Goal: Task Accomplishment & Management: Complete application form

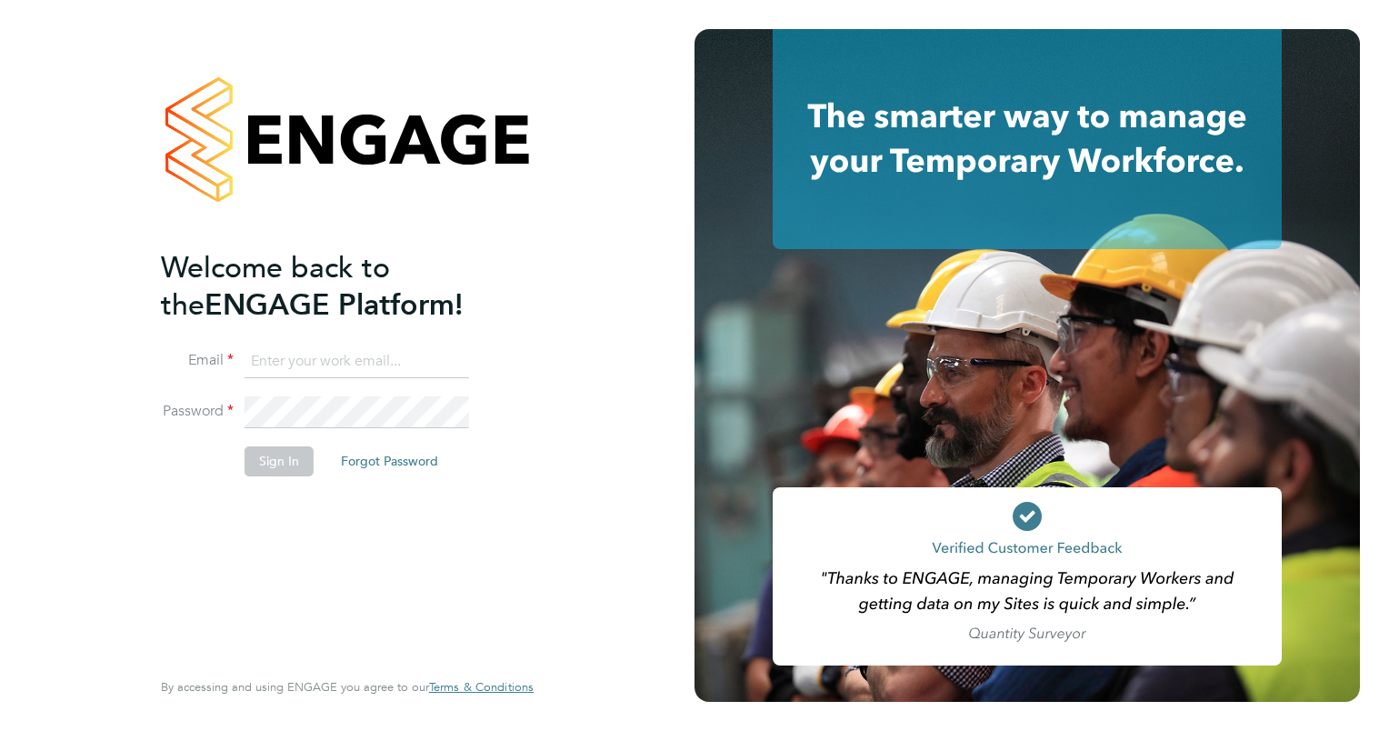
type input "[EMAIL_ADDRESS][DOMAIN_NAME]"
click at [276, 462] on button "Sign In" at bounding box center [279, 460] width 69 height 29
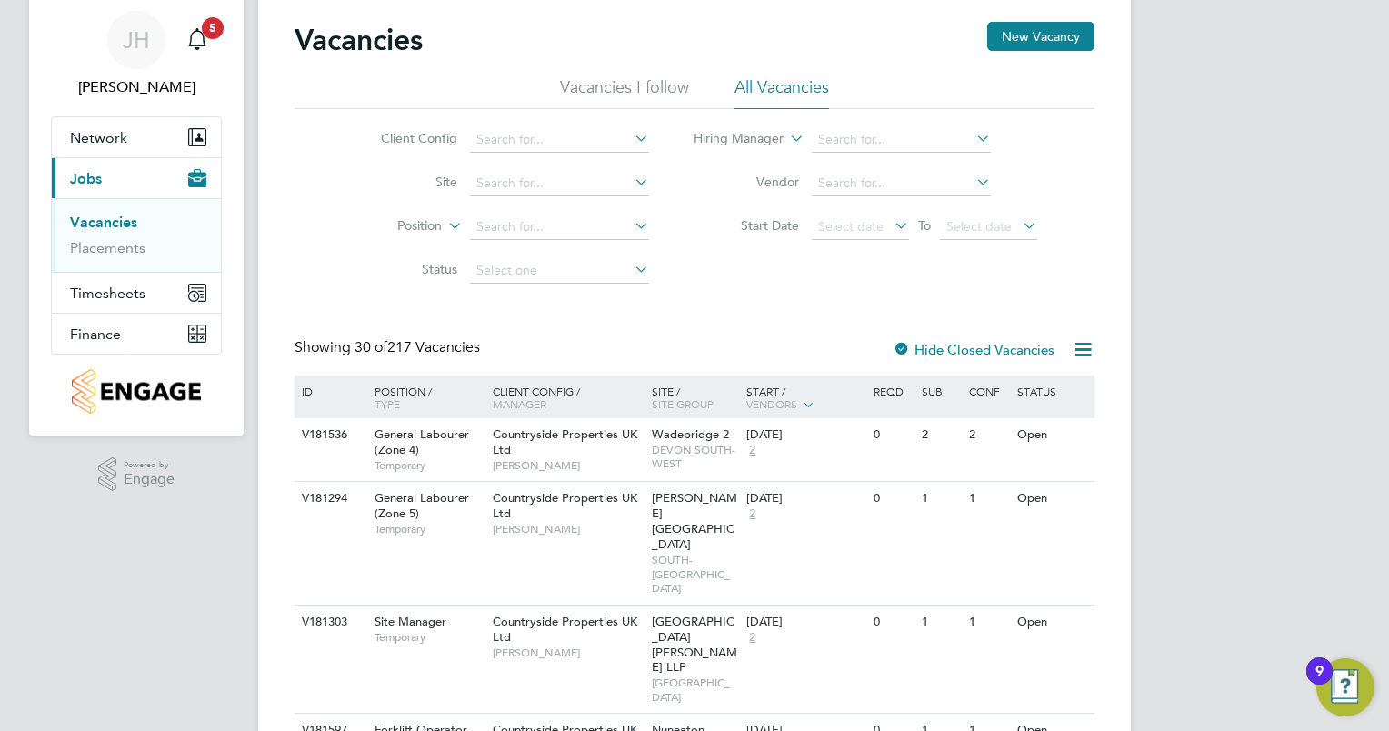
scroll to position [61, 0]
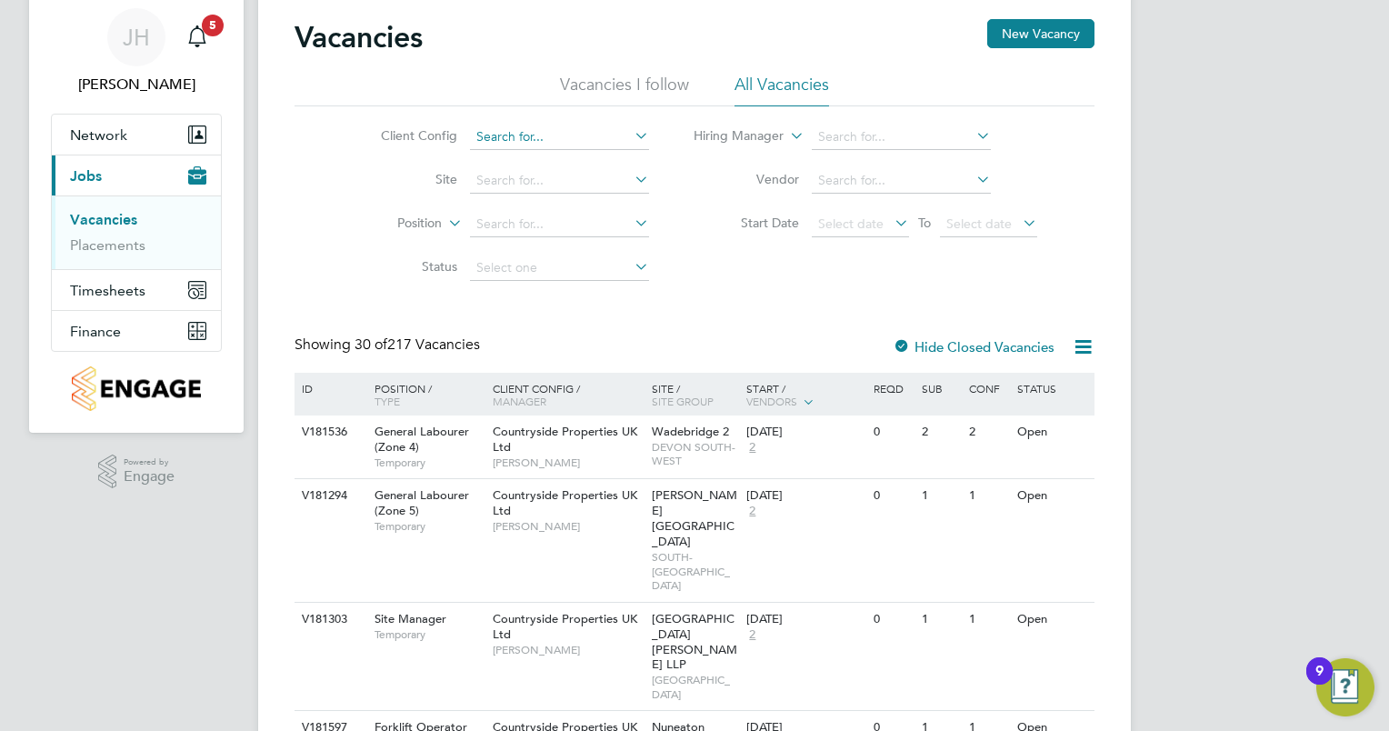
click at [518, 129] on input at bounding box center [559, 137] width 179 height 25
type input "c"
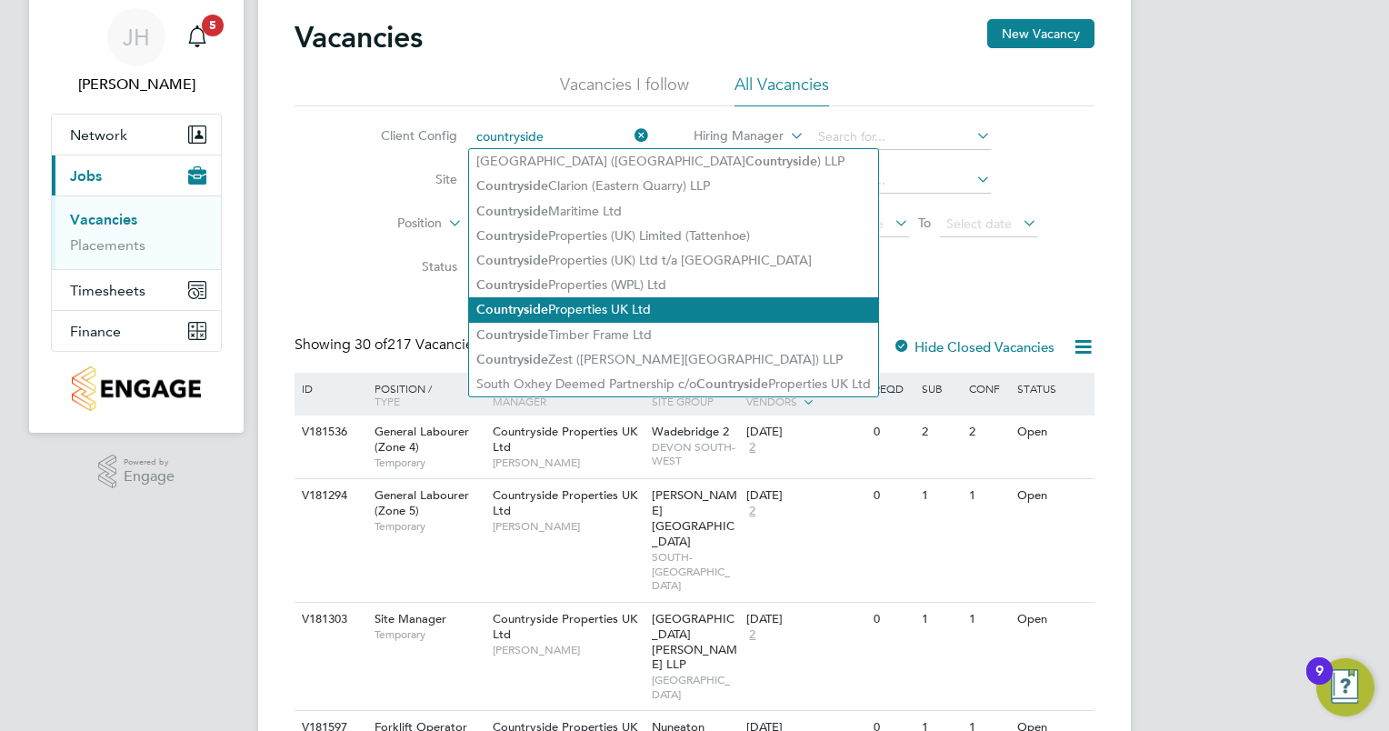
click at [585, 310] on li "Countryside Properties UK Ltd" at bounding box center [673, 309] width 409 height 25
type input "Countryside Properties UK Ltd"
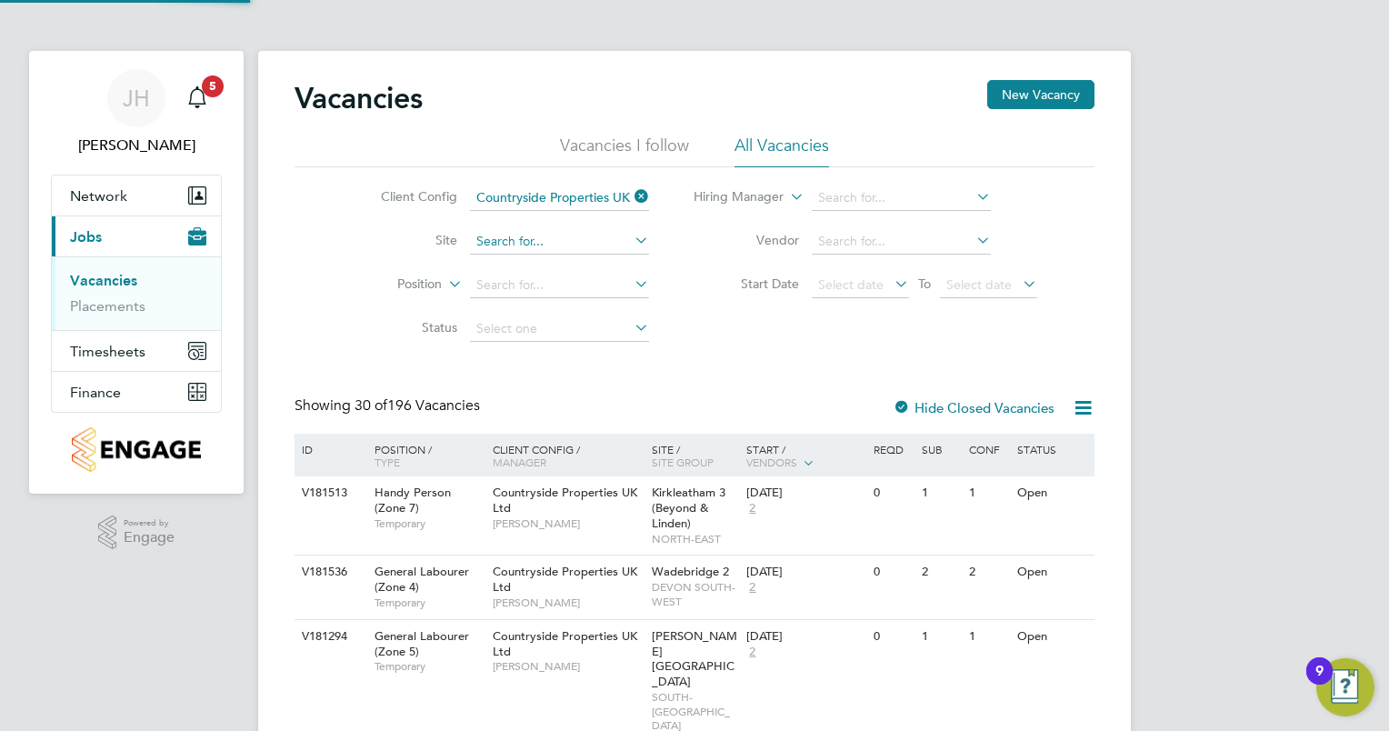
click at [535, 248] on input at bounding box center [559, 241] width 179 height 25
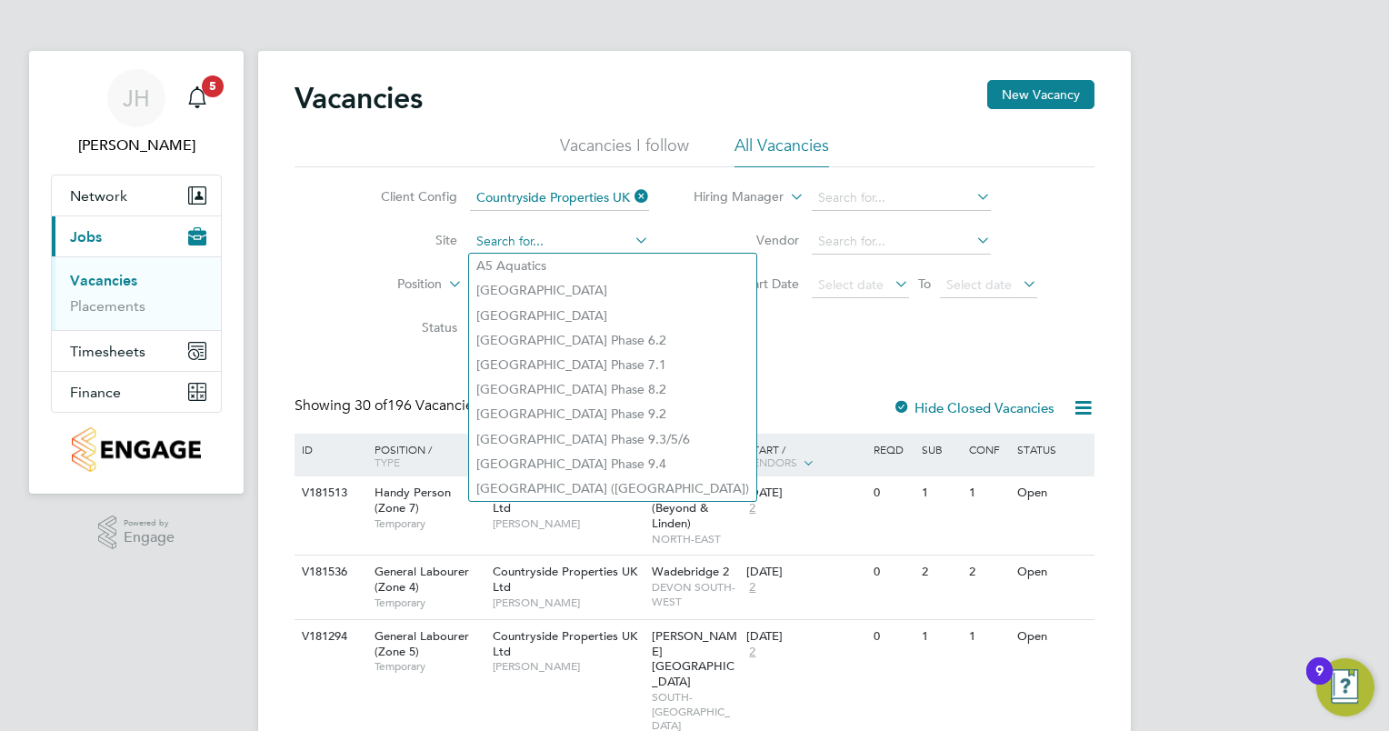
type input "e"
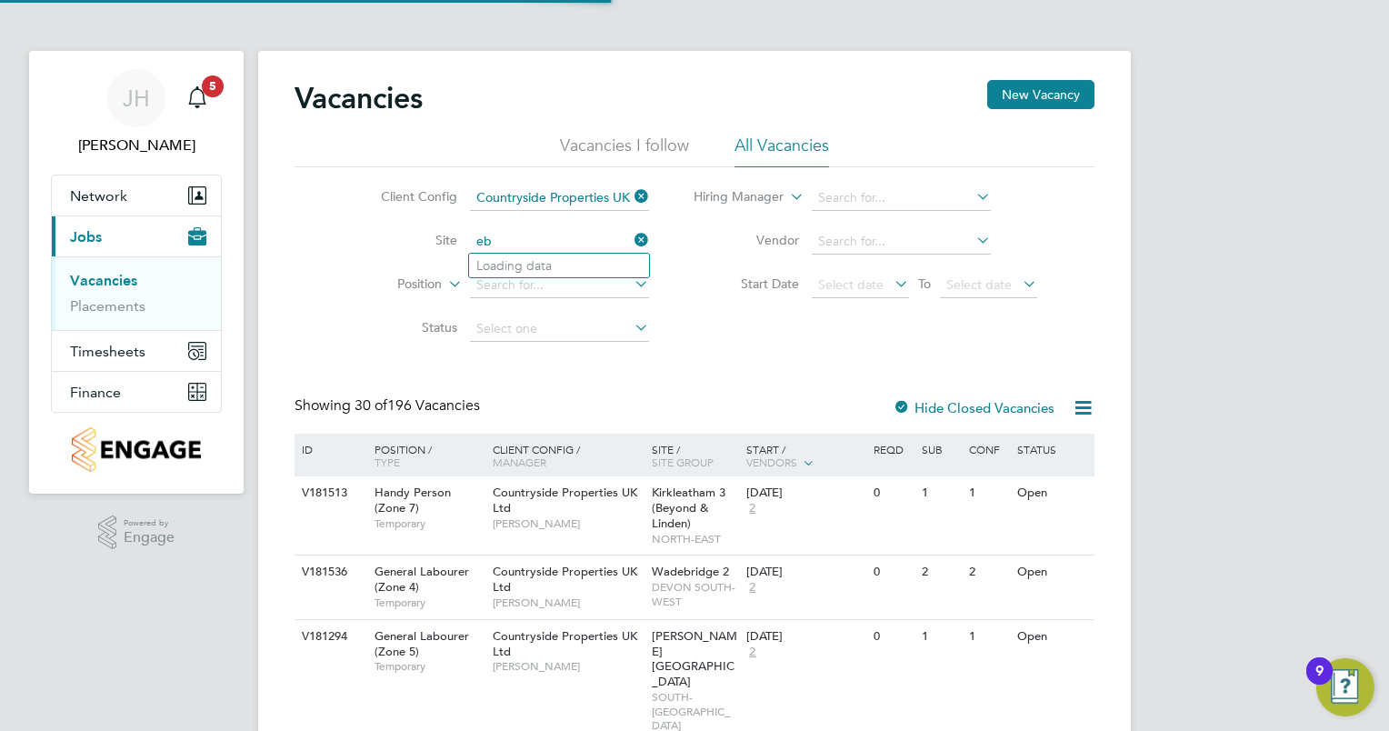
type input "e"
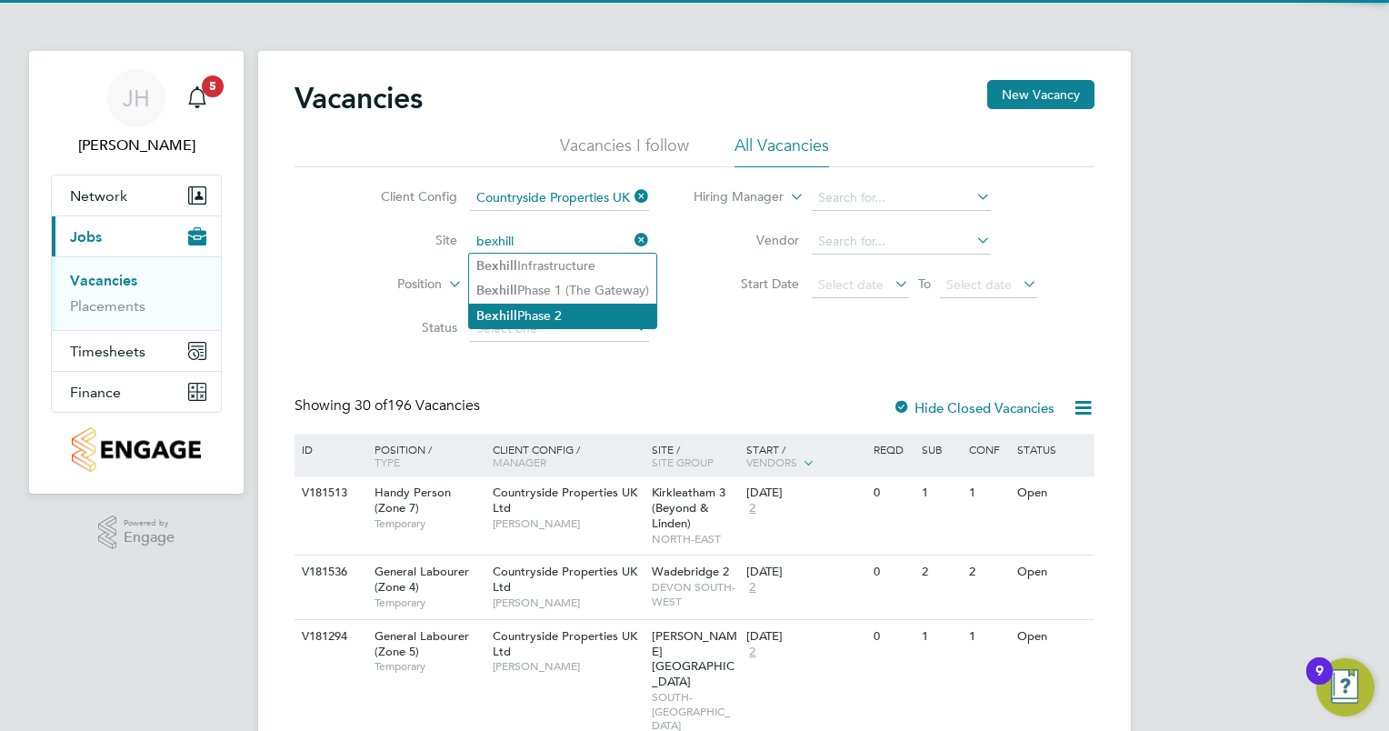
click at [553, 315] on li "Bexhill Phase 2" at bounding box center [562, 316] width 187 height 25
type input "Bexhill Phase 2"
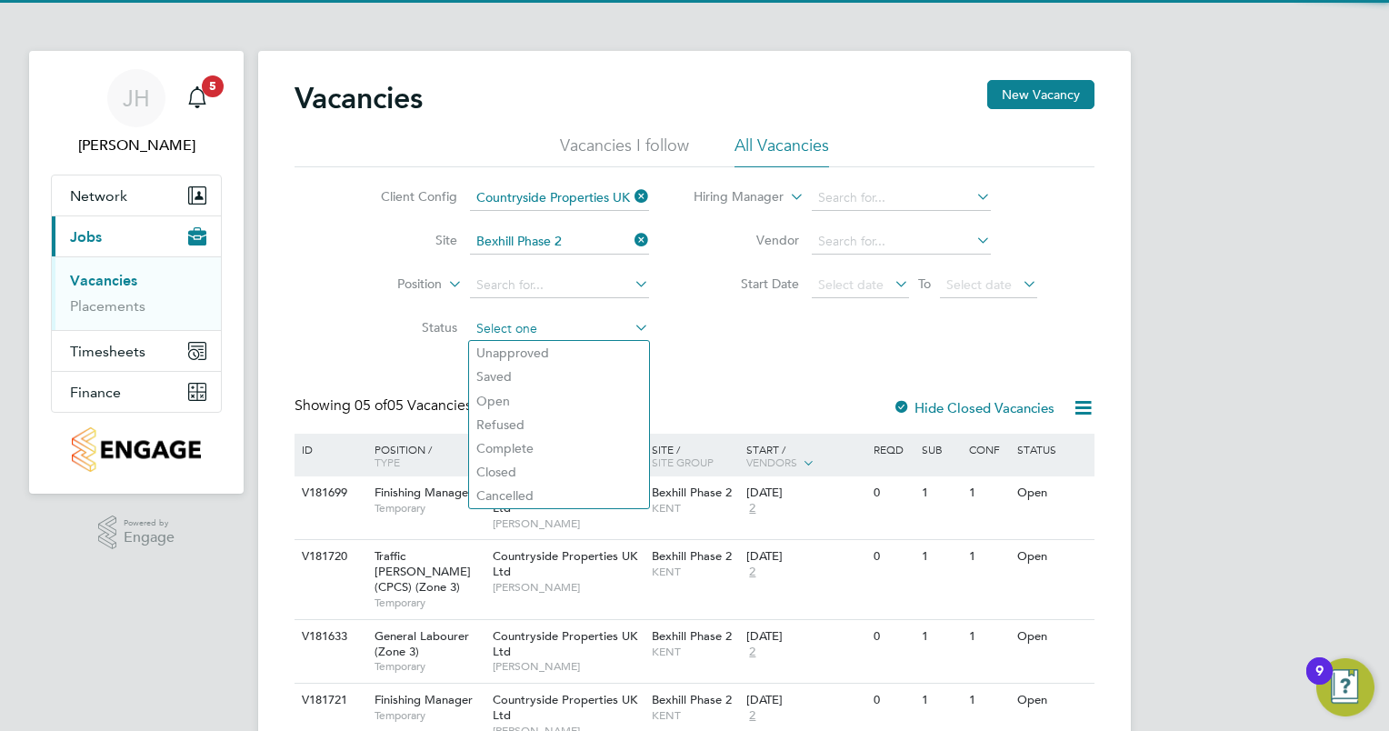
click at [531, 320] on input at bounding box center [559, 328] width 179 height 25
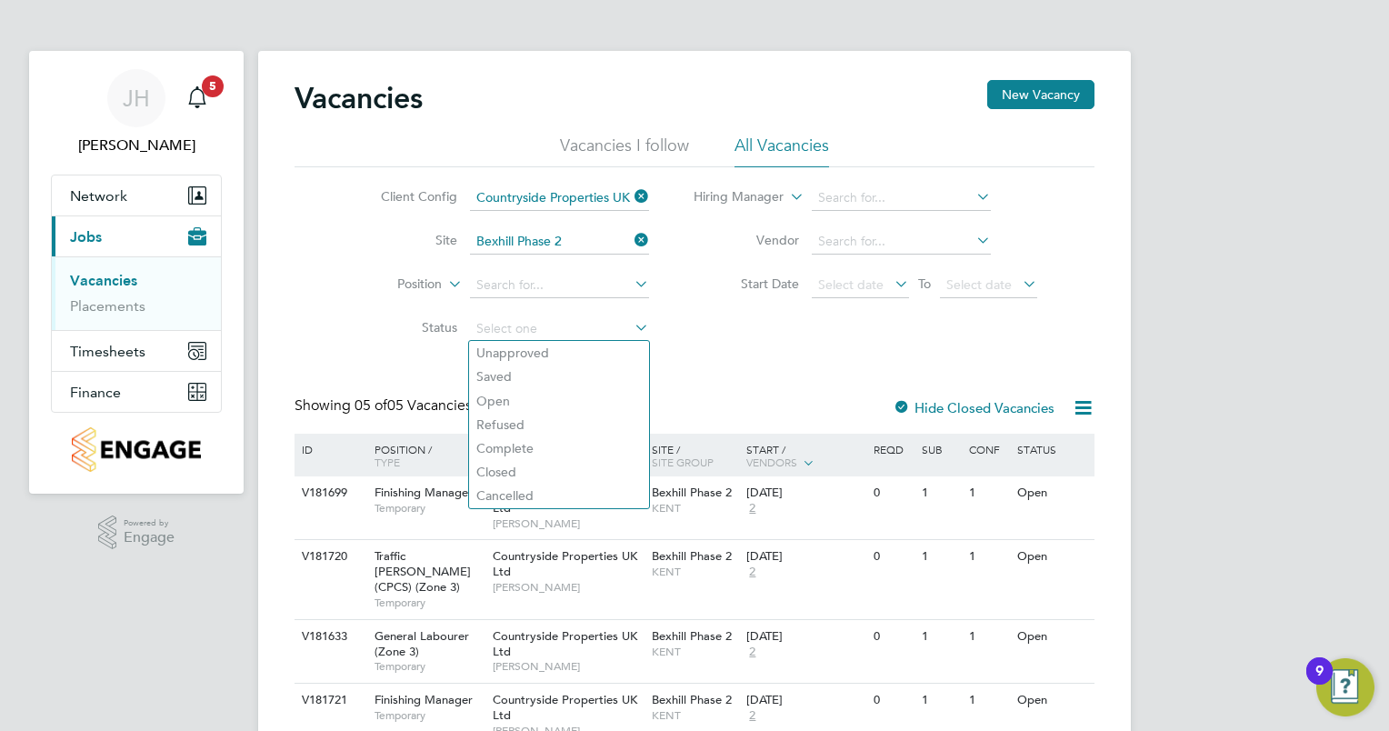
click at [357, 338] on li "Status" at bounding box center [501, 329] width 342 height 44
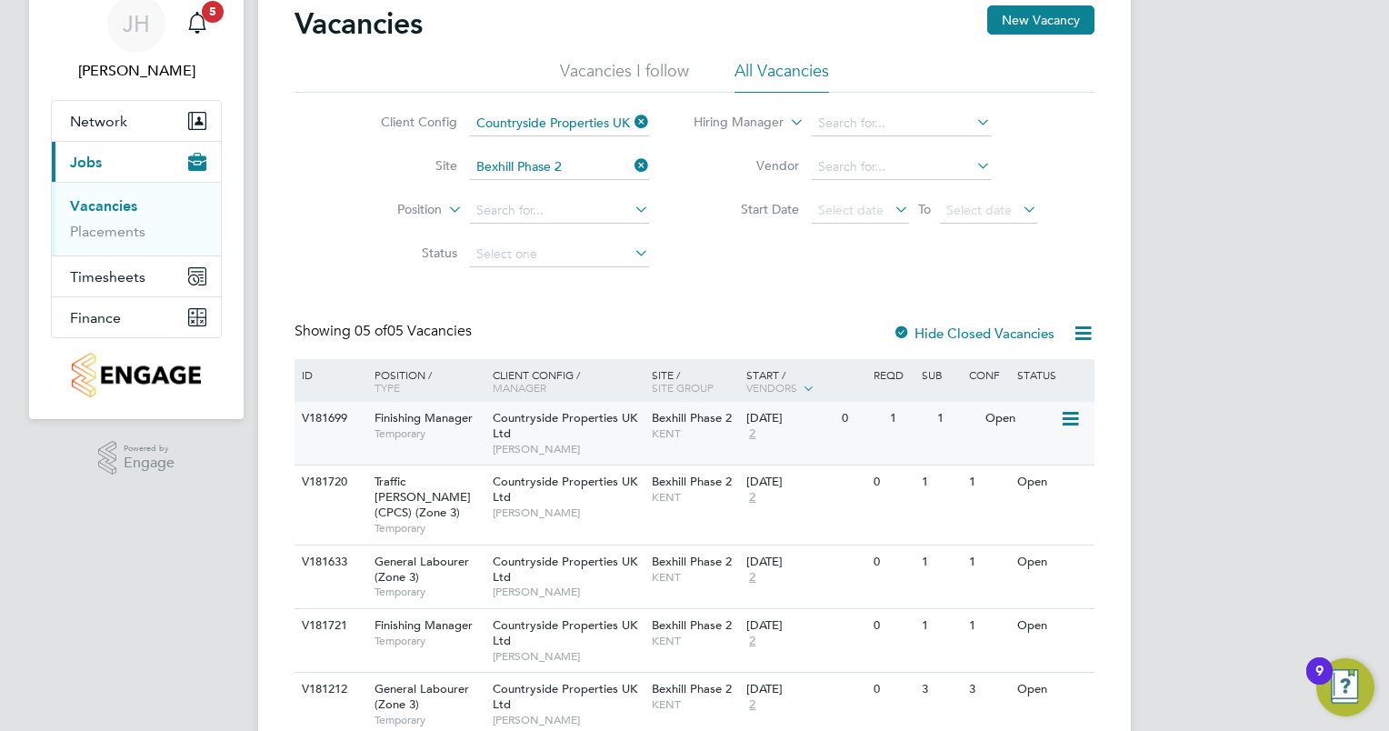
scroll to position [130, 0]
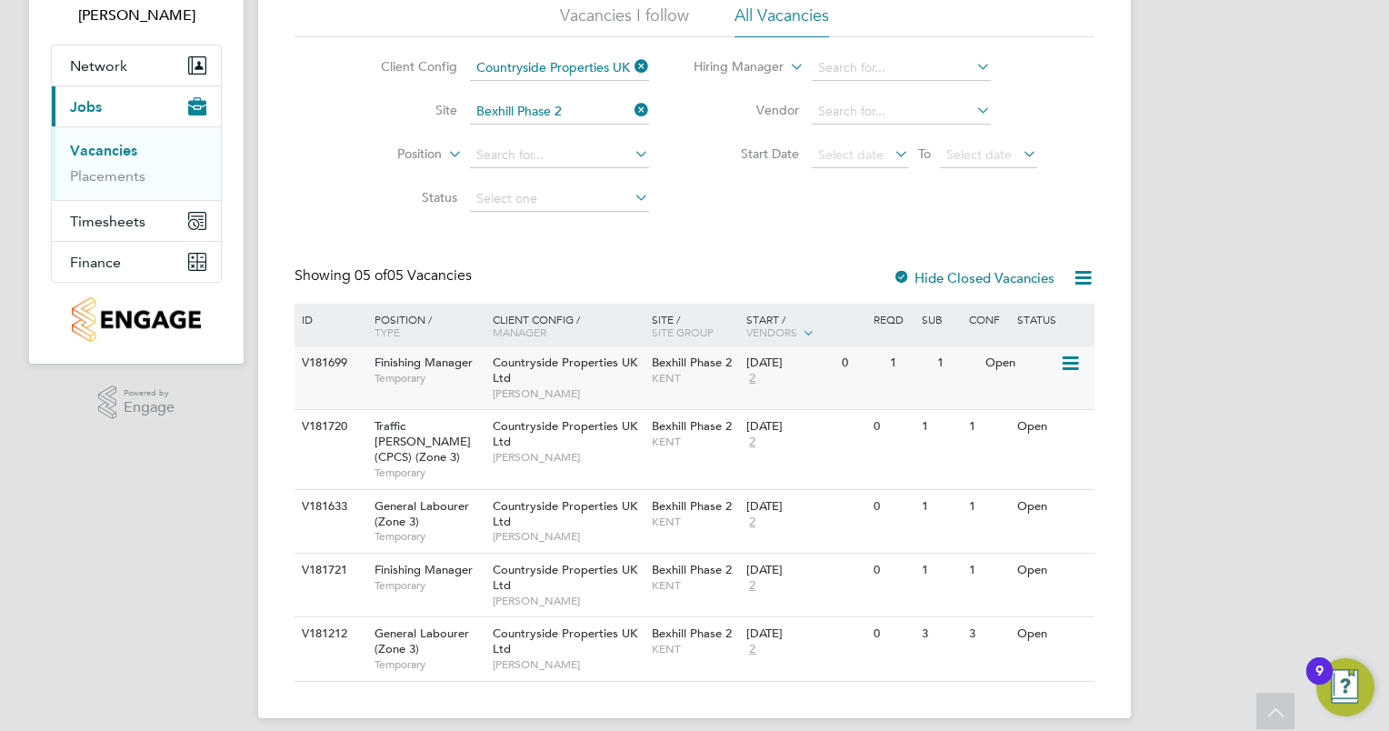
click at [546, 371] on div "Countryside Properties UK Ltd [PERSON_NAME]" at bounding box center [567, 377] width 159 height 63
click at [542, 418] on div "Countryside Properties UK Ltd [PERSON_NAME]" at bounding box center [567, 441] width 159 height 63
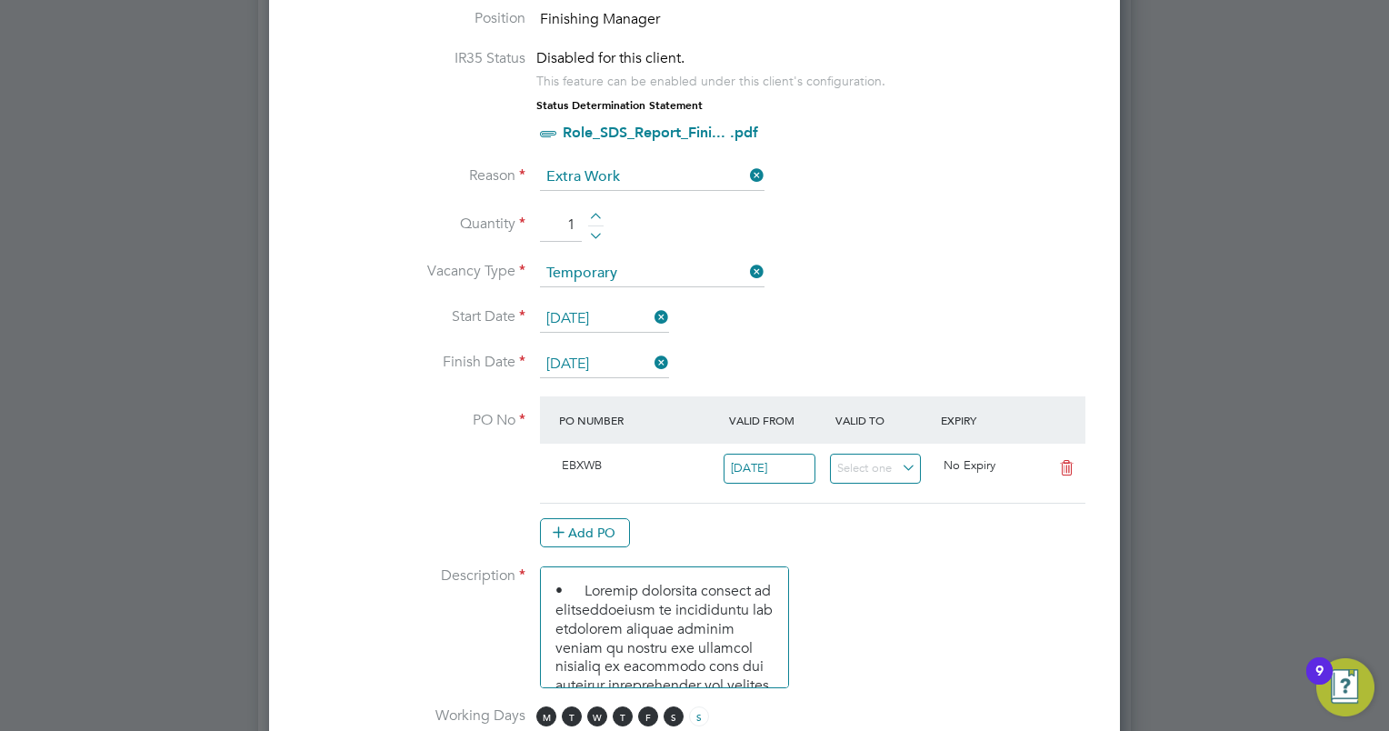
scroll to position [860, 0]
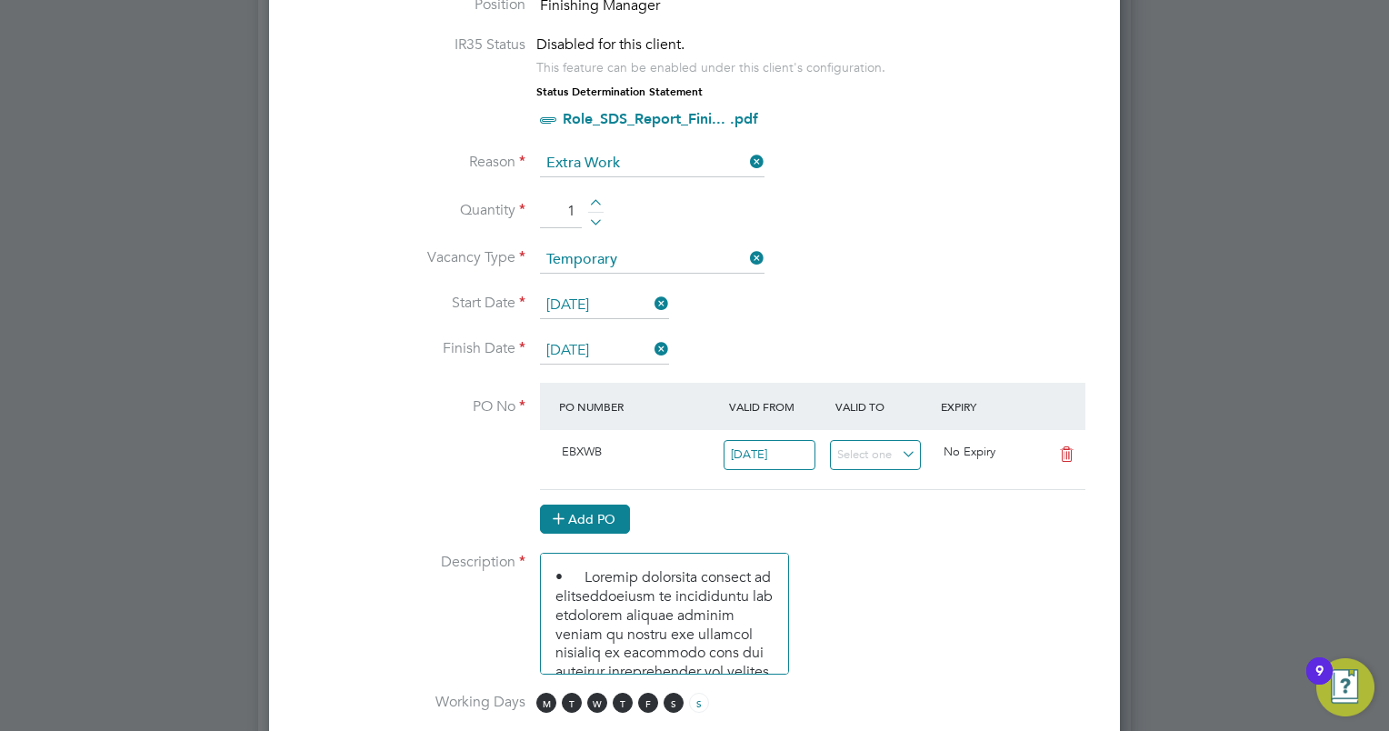
click at [582, 505] on button "Add PO" at bounding box center [585, 519] width 90 height 29
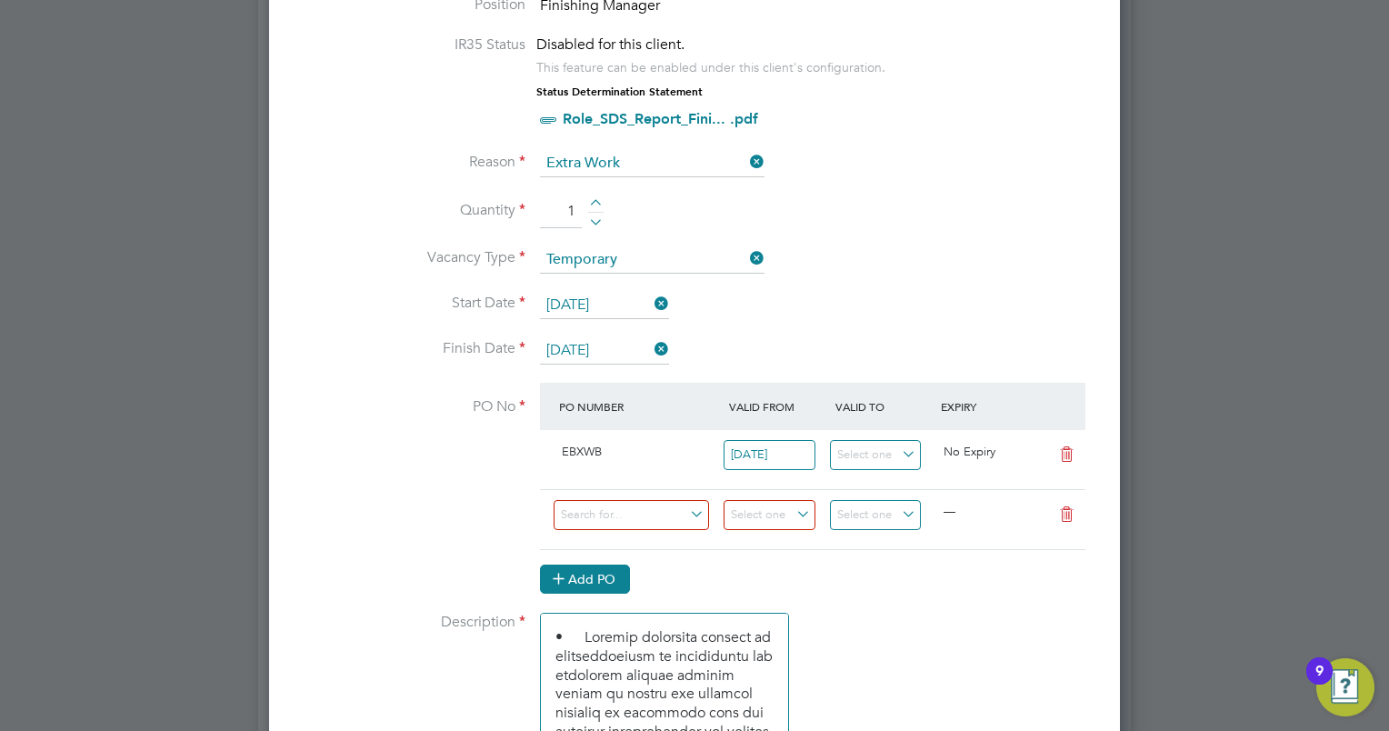
scroll to position [2451, 852]
click at [610, 508] on input at bounding box center [631, 515] width 155 height 30
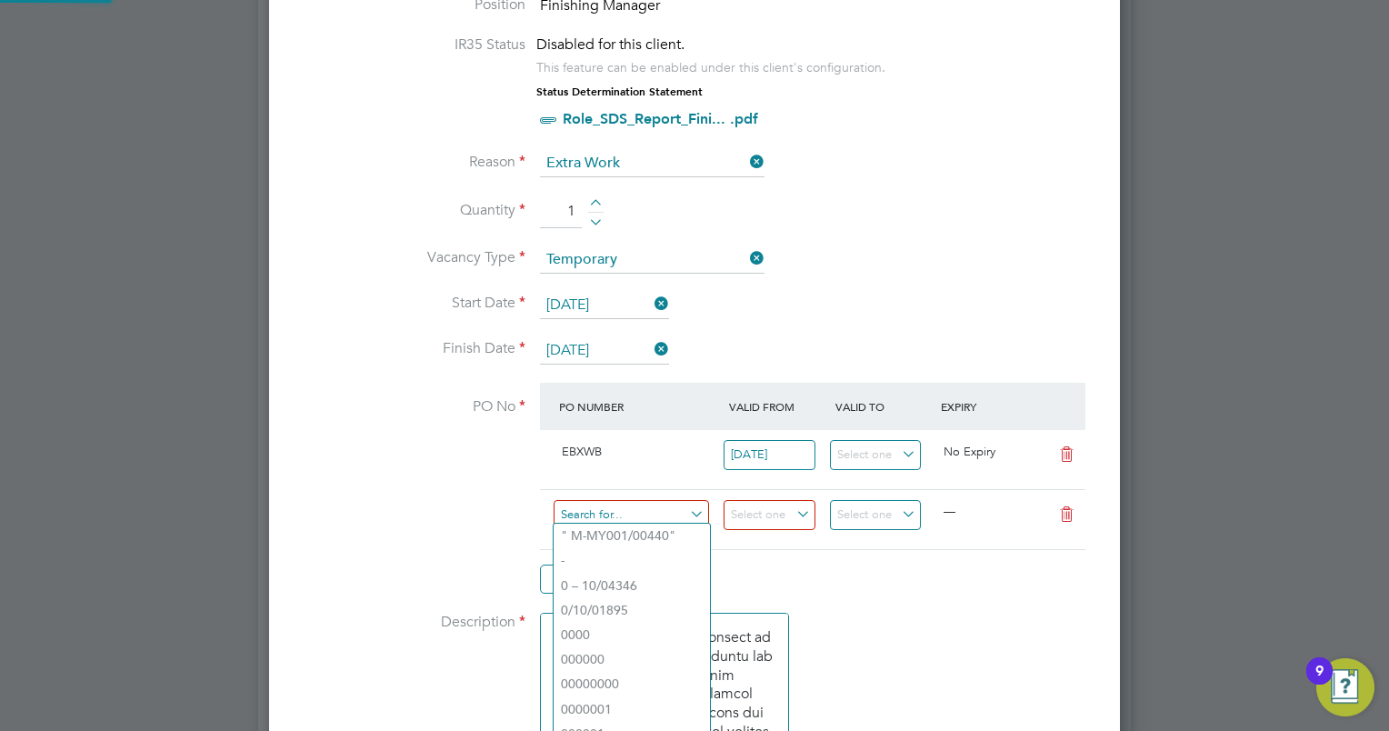
paste input "S-EBEXI/00197"
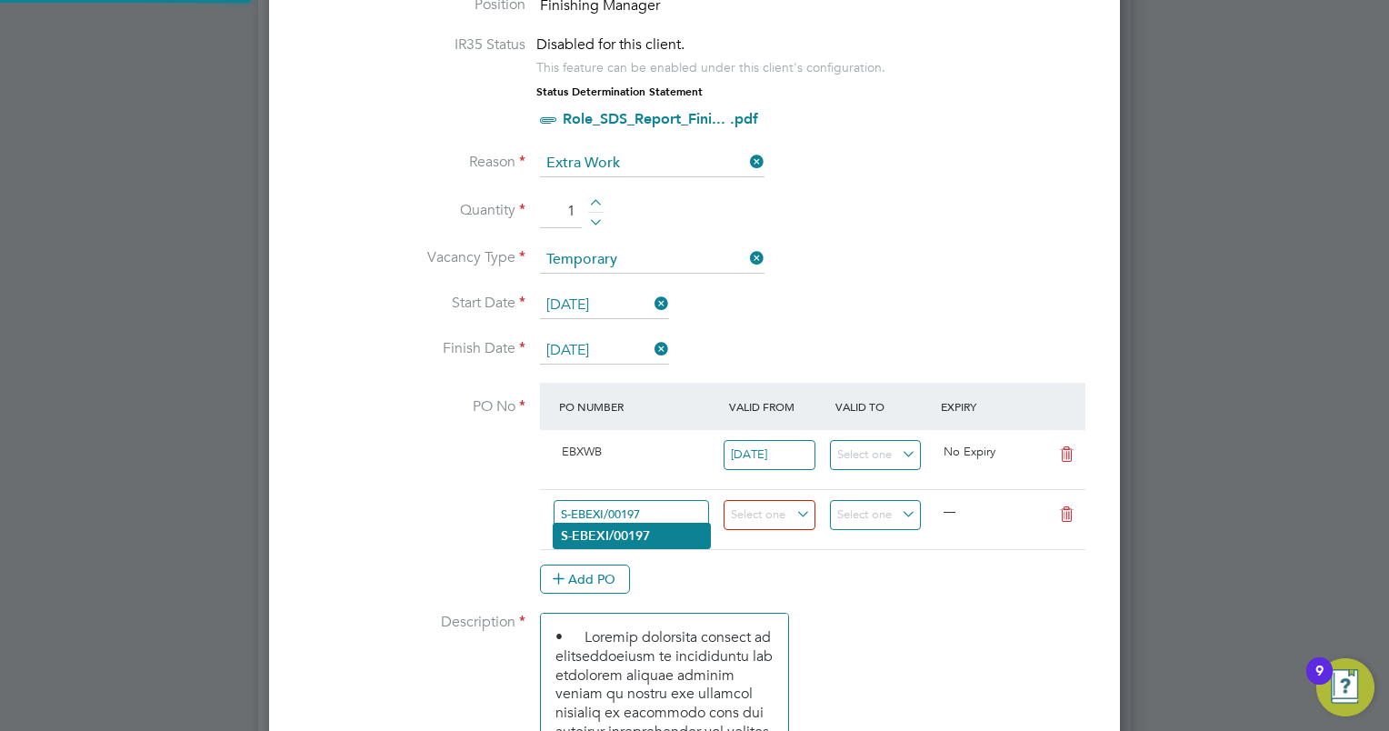
type input "S-EBEXI/00197"
click at [618, 534] on b "S-EBEXI/00197" at bounding box center [605, 535] width 89 height 15
type input "08 Apr 2025"
type input "30 Sep 2025"
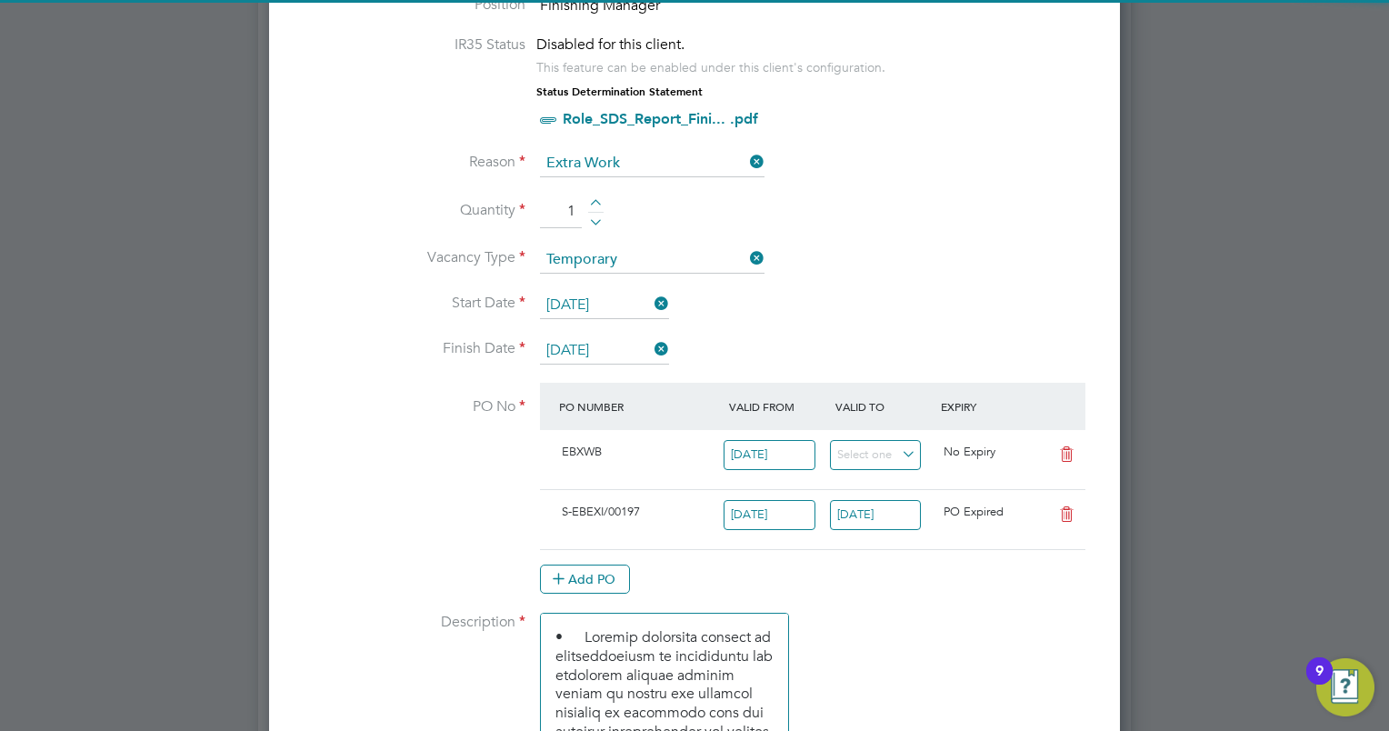
scroll to position [9, 9]
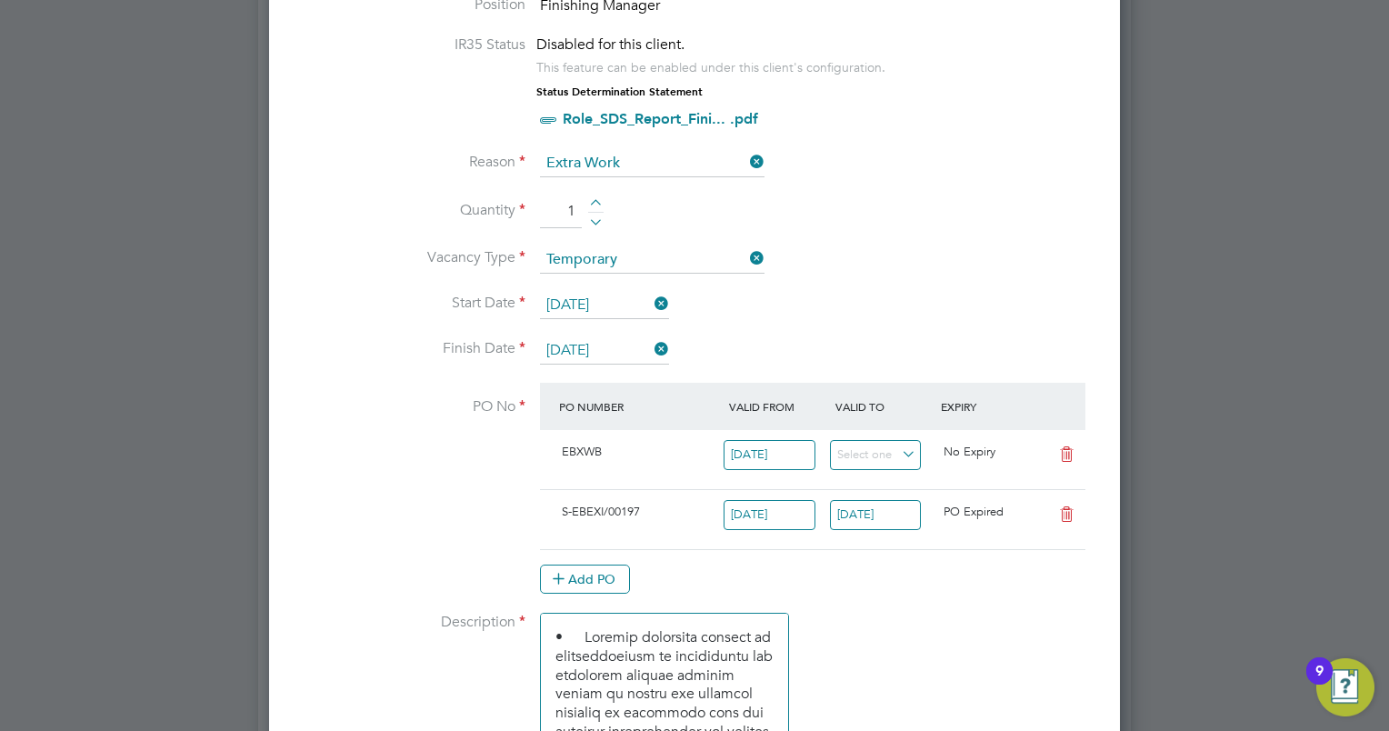
click at [1066, 448] on icon at bounding box center [1066, 454] width 23 height 15
type input "08 Apr 2025"
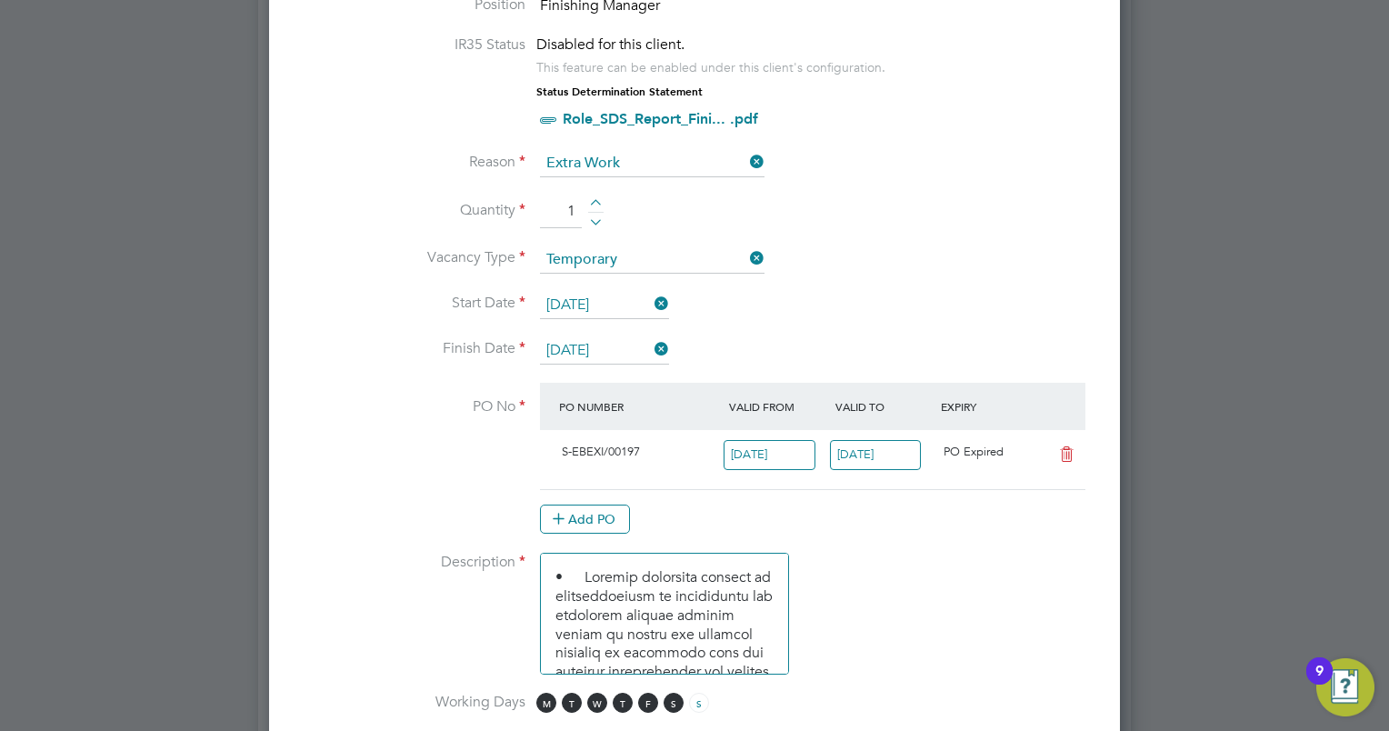
click at [900, 451] on input "30 Sep 2025" at bounding box center [876, 455] width 92 height 30
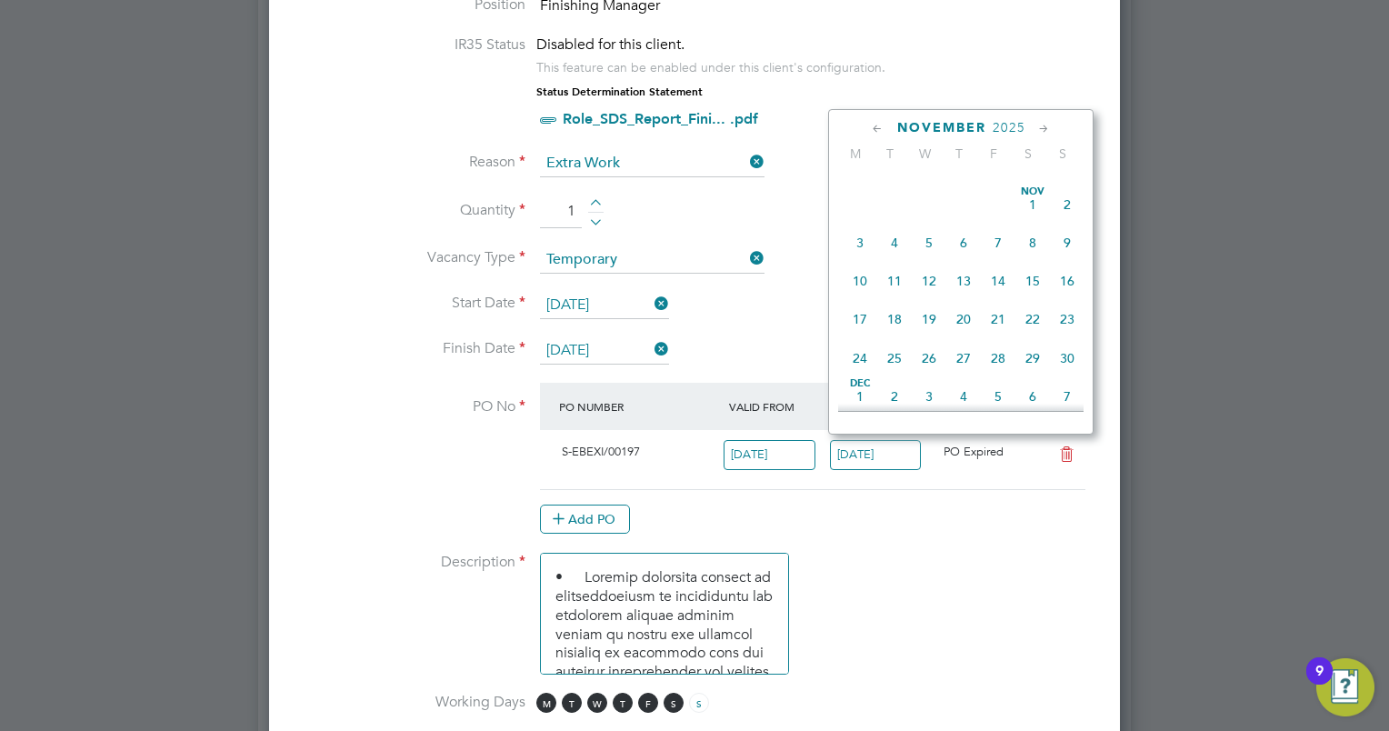
scroll to position [1010, 0]
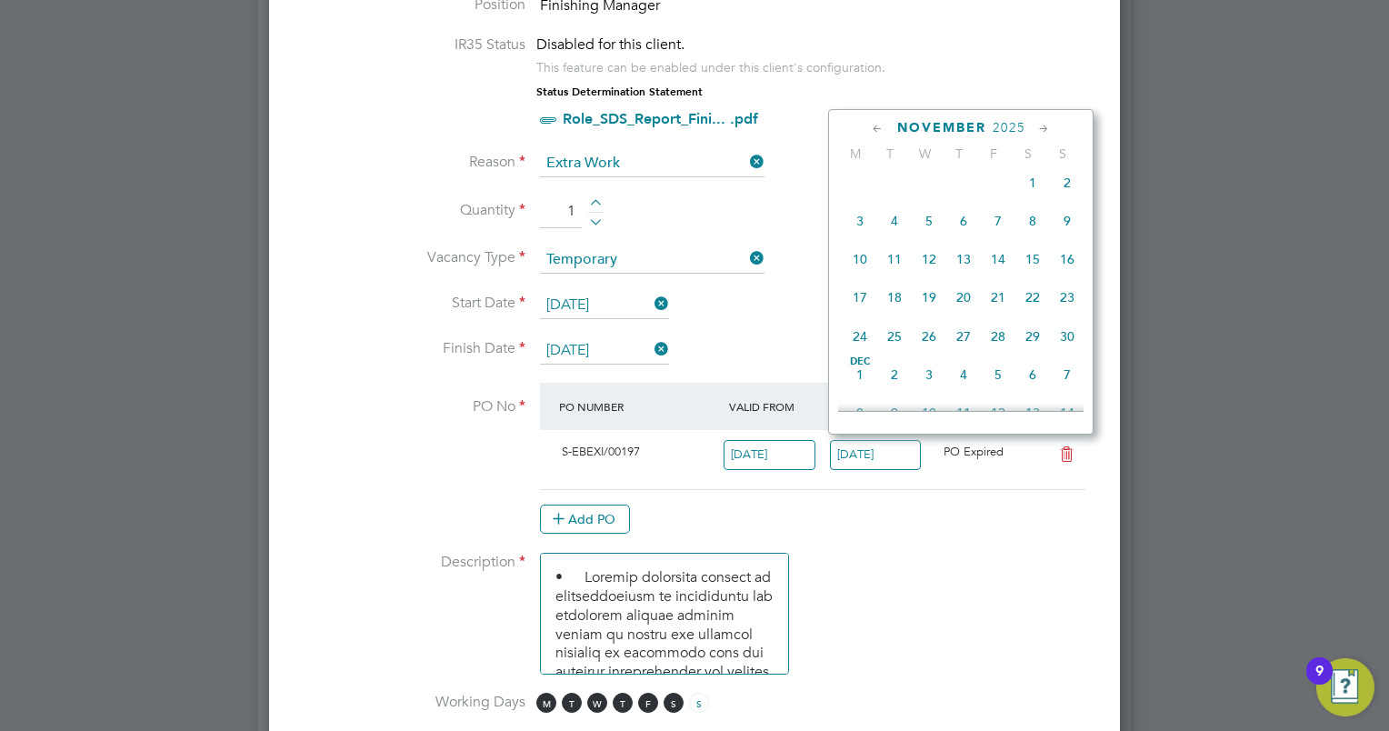
click at [1066, 354] on span "30" at bounding box center [1067, 336] width 35 height 35
type input "30 Nov 2025"
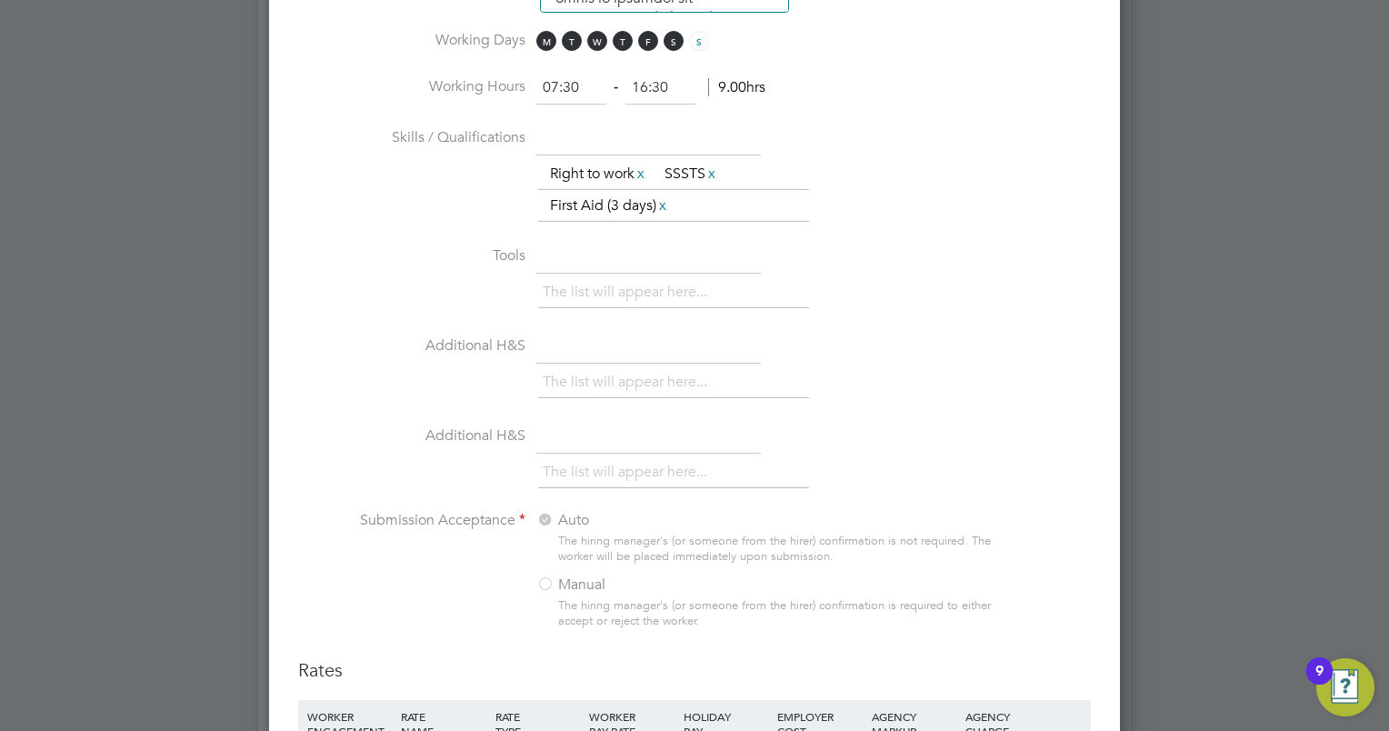
scroll to position [1874, 0]
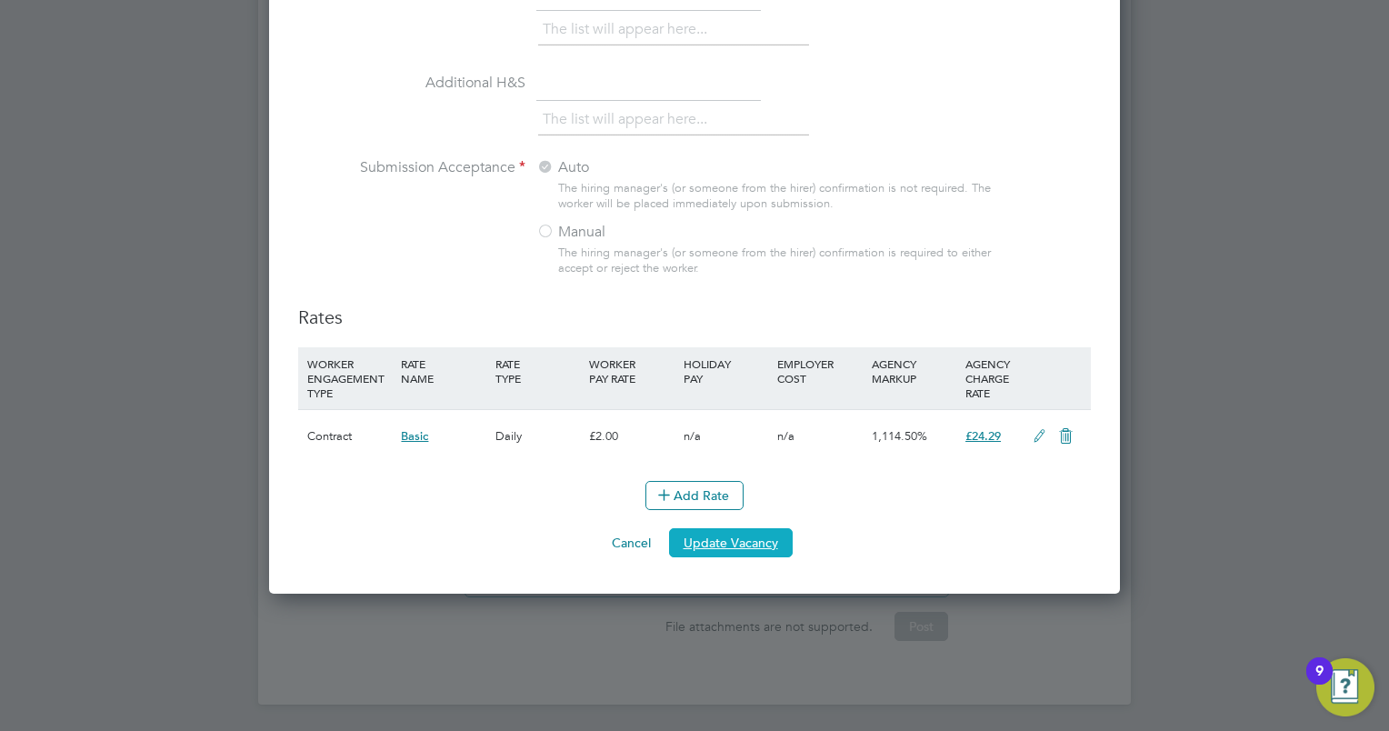
click at [745, 546] on button "Update Vacancy" at bounding box center [731, 542] width 124 height 29
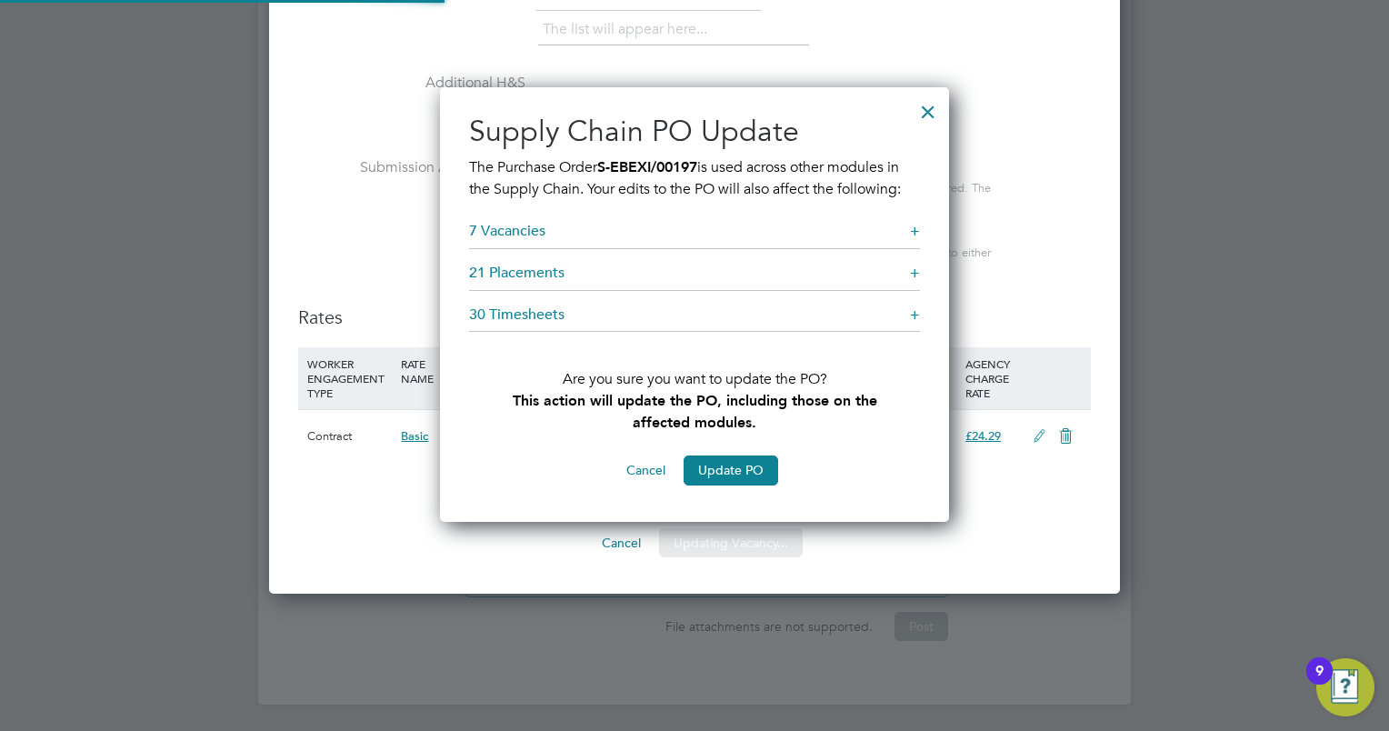
scroll to position [435, 510]
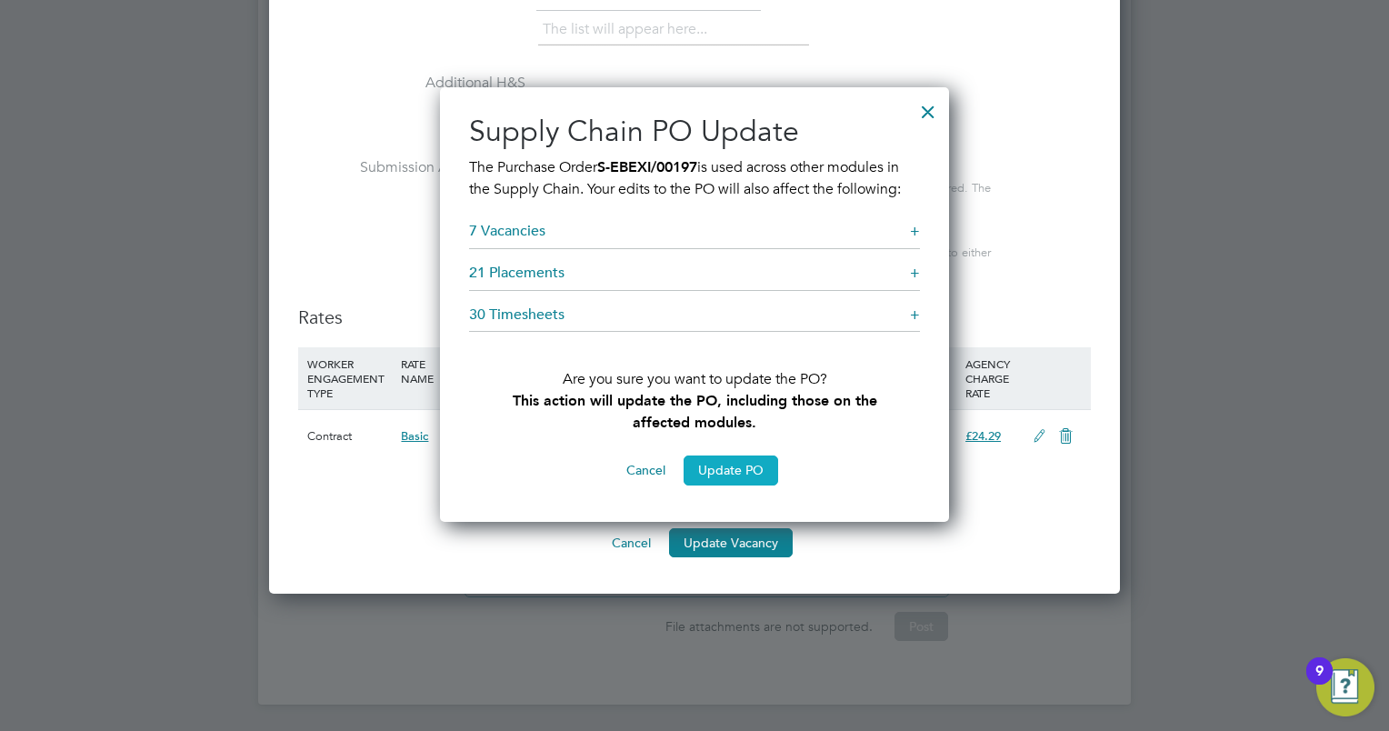
click at [730, 466] on button "Update PO" at bounding box center [731, 469] width 95 height 29
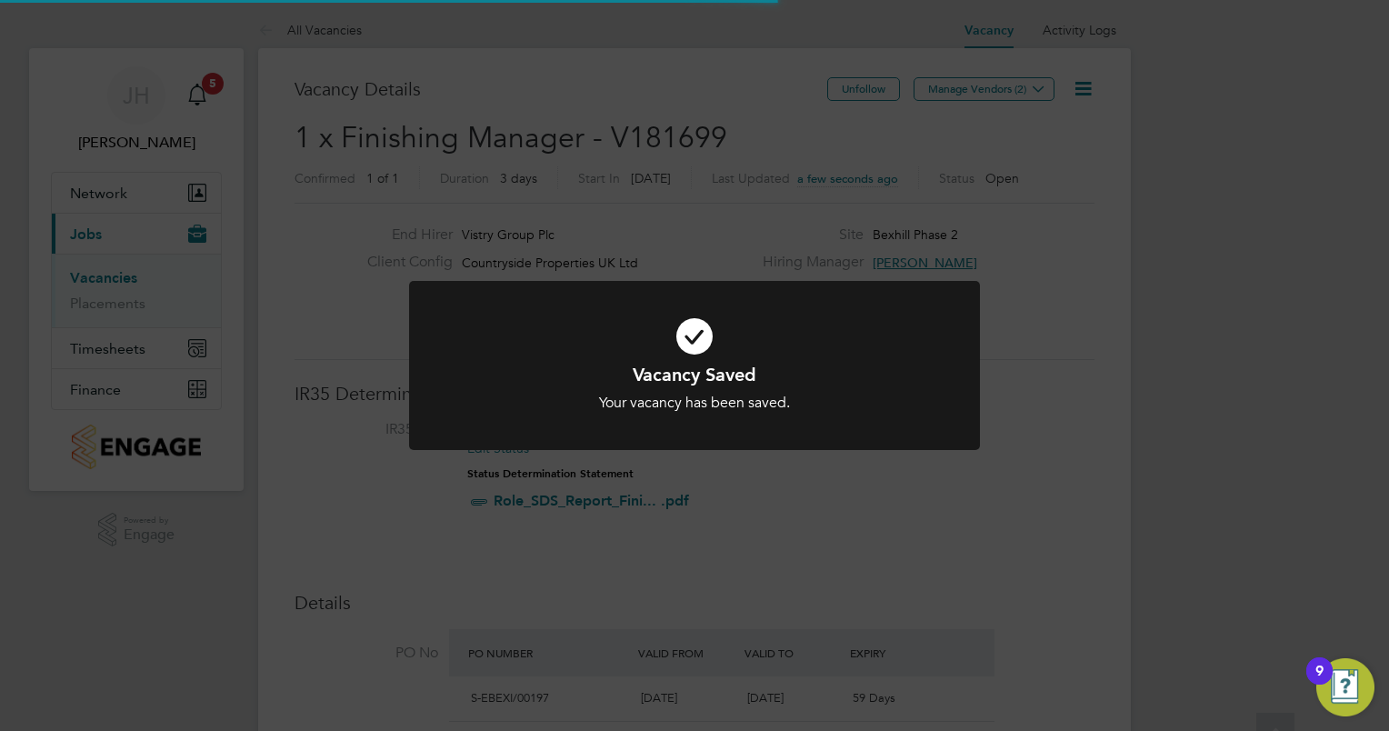
scroll to position [0, 0]
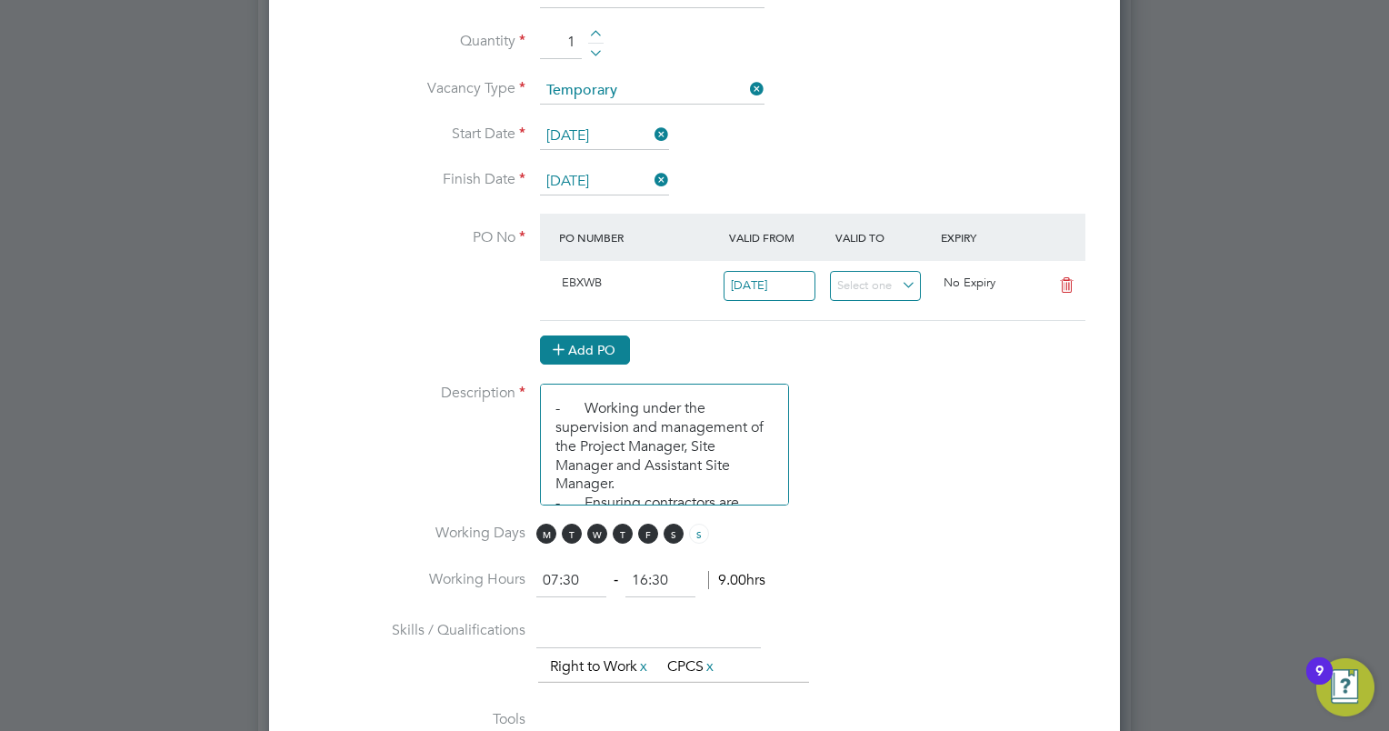
click at [601, 342] on button "Add PO" at bounding box center [585, 349] width 90 height 29
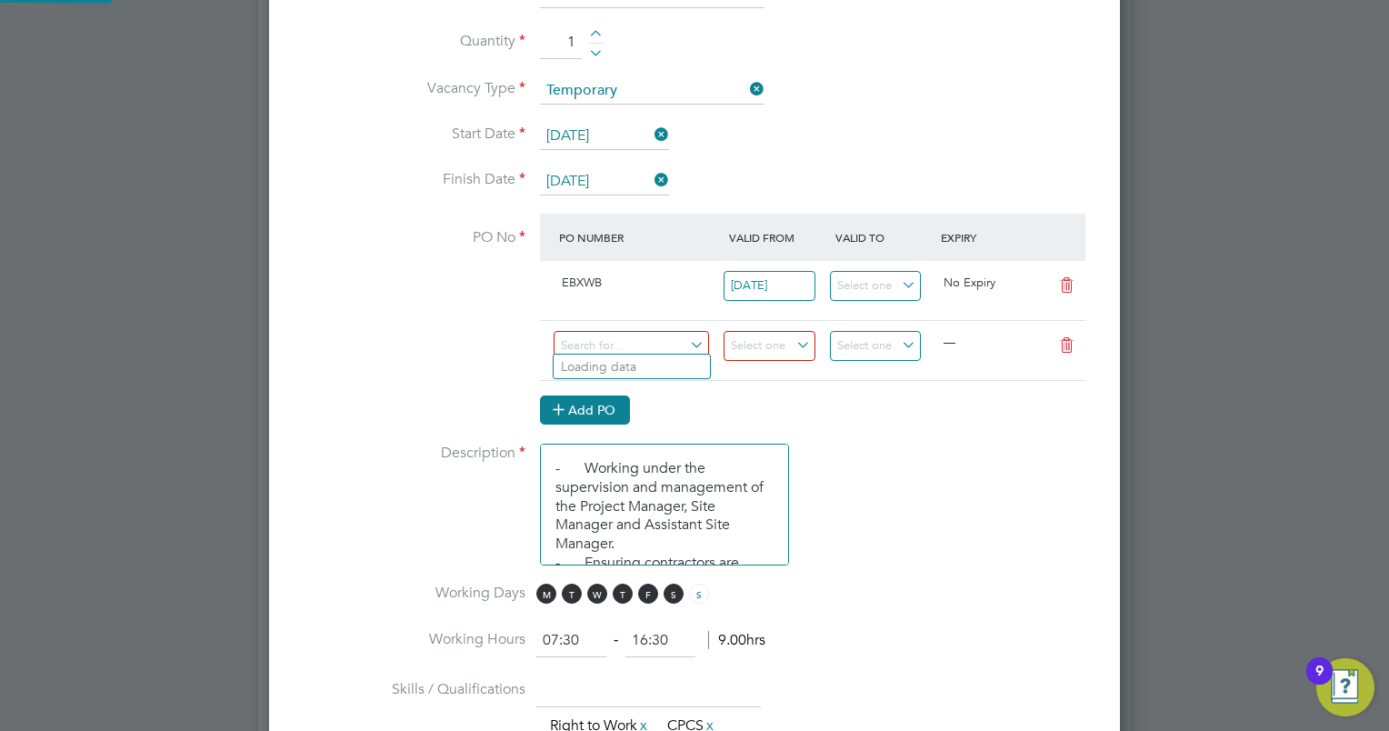
click at [601, 342] on input at bounding box center [631, 346] width 155 height 30
paste input "S-EBEXI/00197"
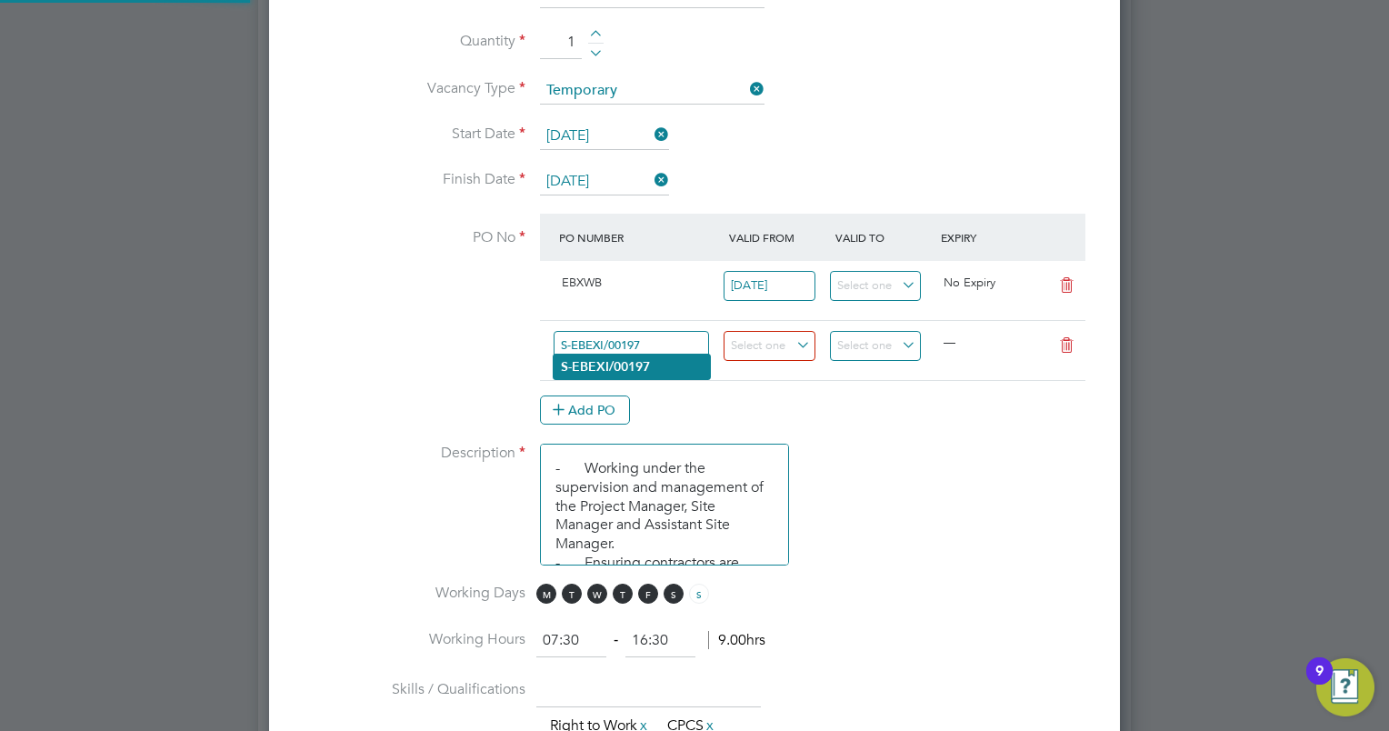
type input "S-EBEXI/00197"
click at [631, 375] on li "S-EBEXI/00197" at bounding box center [632, 367] width 156 height 25
type input "08 Apr 2025"
type input "30 Nov 2025"
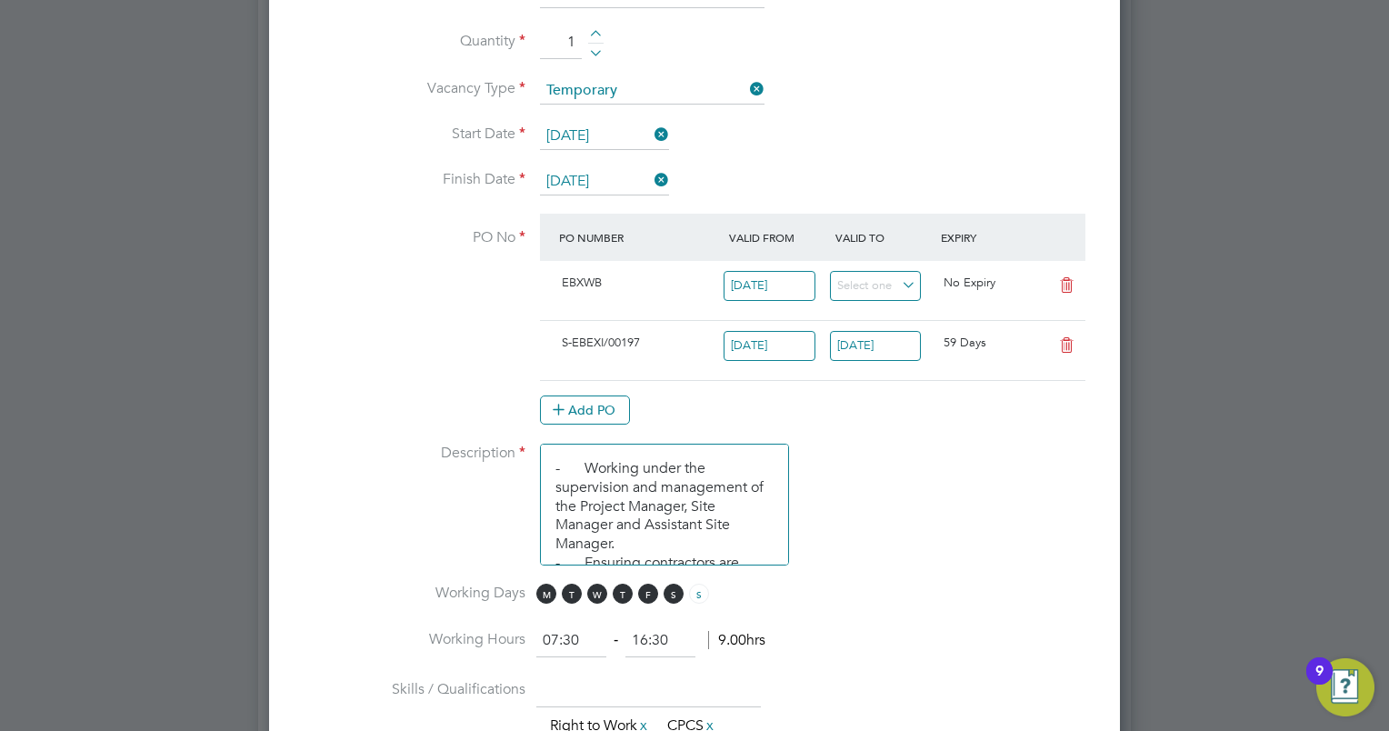
click at [1068, 278] on icon at bounding box center [1066, 285] width 23 height 15
type input "08 Apr 2025"
type input "30 Nov 2025"
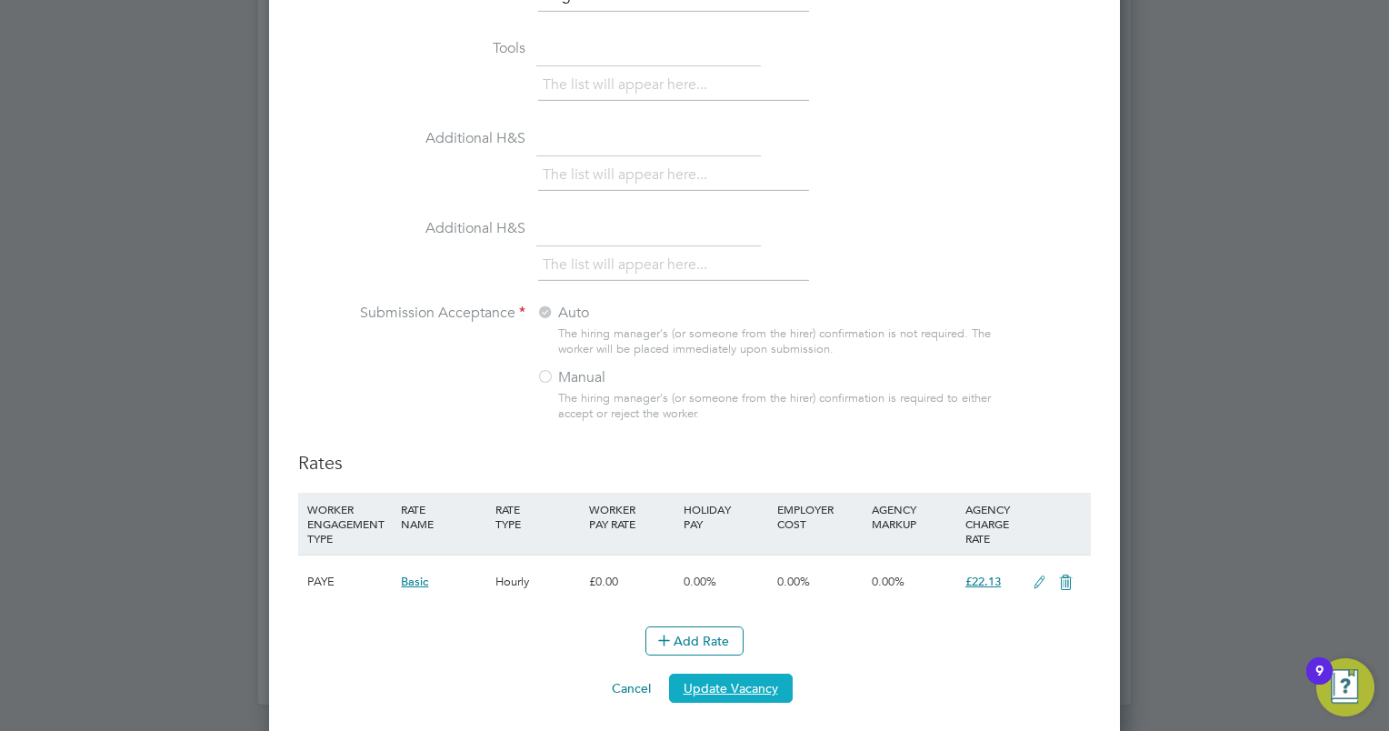
click at [759, 693] on button "Update Vacancy" at bounding box center [731, 688] width 124 height 29
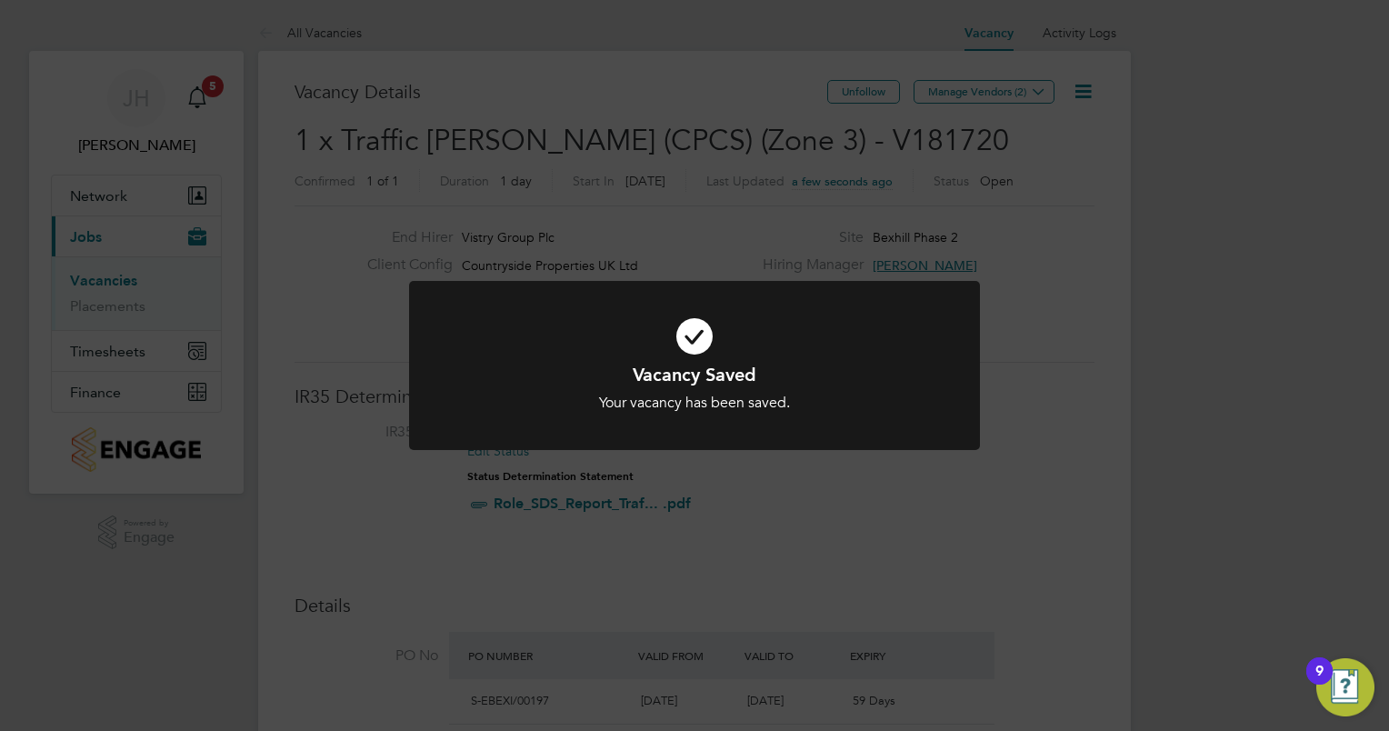
click at [835, 526] on div "Vacancy Saved Your vacancy has been saved. Cancel Okay" at bounding box center [694, 365] width 1389 height 731
